Goal: Task Accomplishment & Management: Complete application form

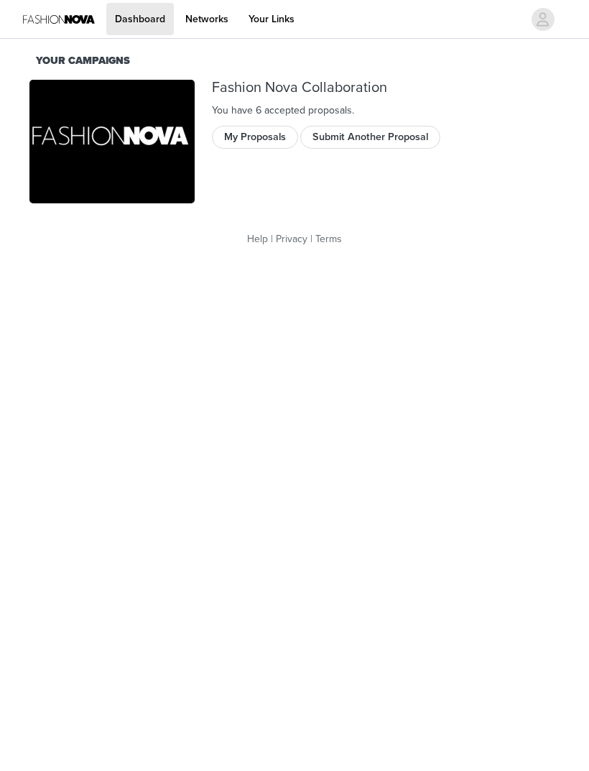
click at [400, 136] on button "Submit Another Proposal" at bounding box center [370, 137] width 140 height 23
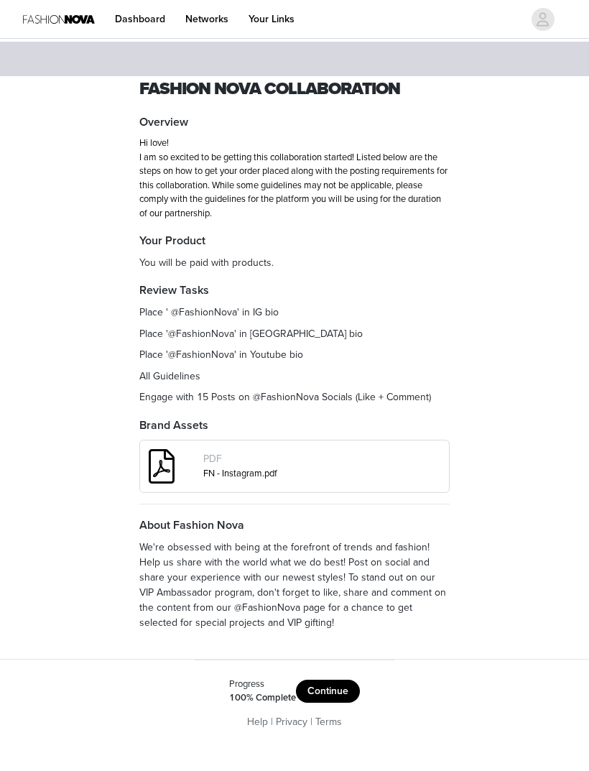
click at [342, 692] on button "Continue" at bounding box center [328, 690] width 64 height 23
click at [338, 682] on button "Get Started" at bounding box center [316, 688] width 74 height 23
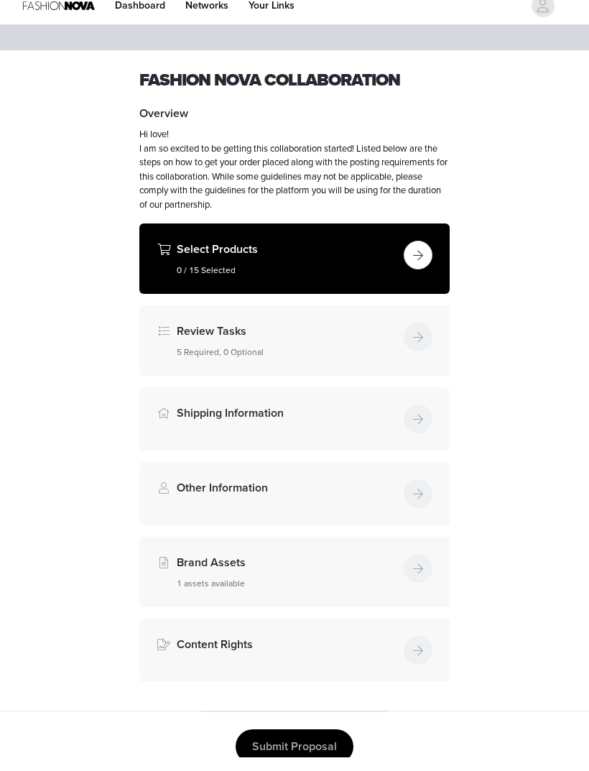
scroll to position [11, 0]
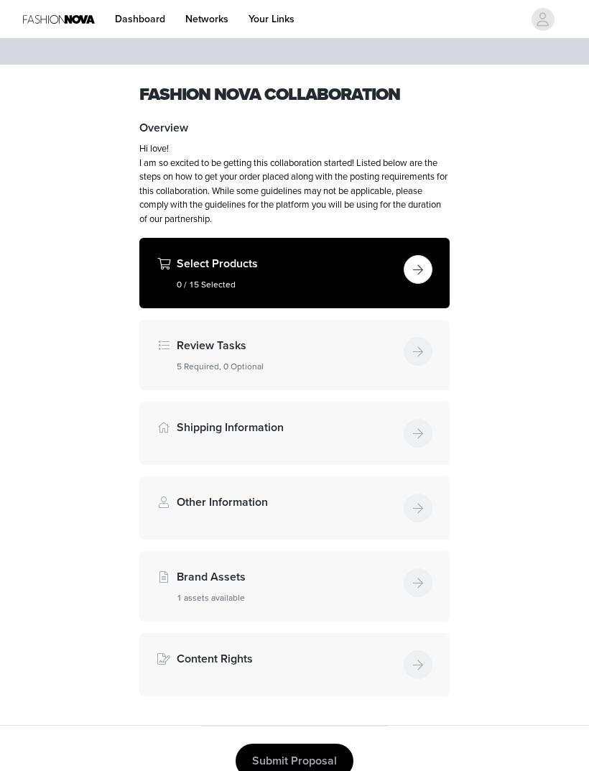
click at [375, 580] on h4 "Brand Assets" at bounding box center [287, 576] width 221 height 17
click at [360, 579] on h4 "Brand Assets" at bounding box center [287, 576] width 221 height 17
click at [400, 585] on div "Brand Assets 1 assets available" at bounding box center [295, 586] width 276 height 36
click at [238, 603] on div "Brand Assets 1 assets available" at bounding box center [294, 586] width 310 height 70
click at [236, 595] on h5 "1 assets available" at bounding box center [287, 597] width 221 height 13
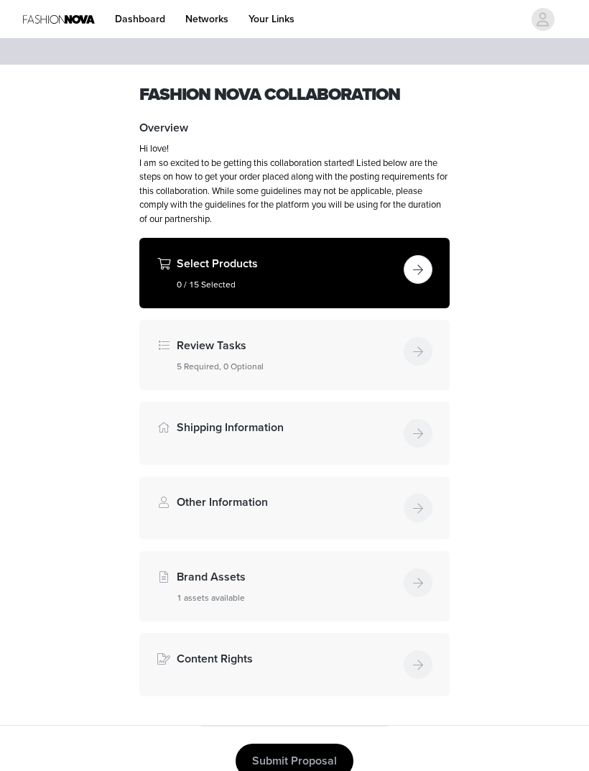
click at [231, 578] on h4 "Brand Assets" at bounding box center [287, 576] width 221 height 17
click at [335, 575] on h4 "Brand Assets" at bounding box center [287, 576] width 221 height 17
click at [352, 602] on div "Brand Assets 1 assets available" at bounding box center [294, 586] width 310 height 70
click at [352, 350] on h4 "Review Tasks" at bounding box center [287, 345] width 221 height 17
